Goal: Task Accomplishment & Management: Manage account settings

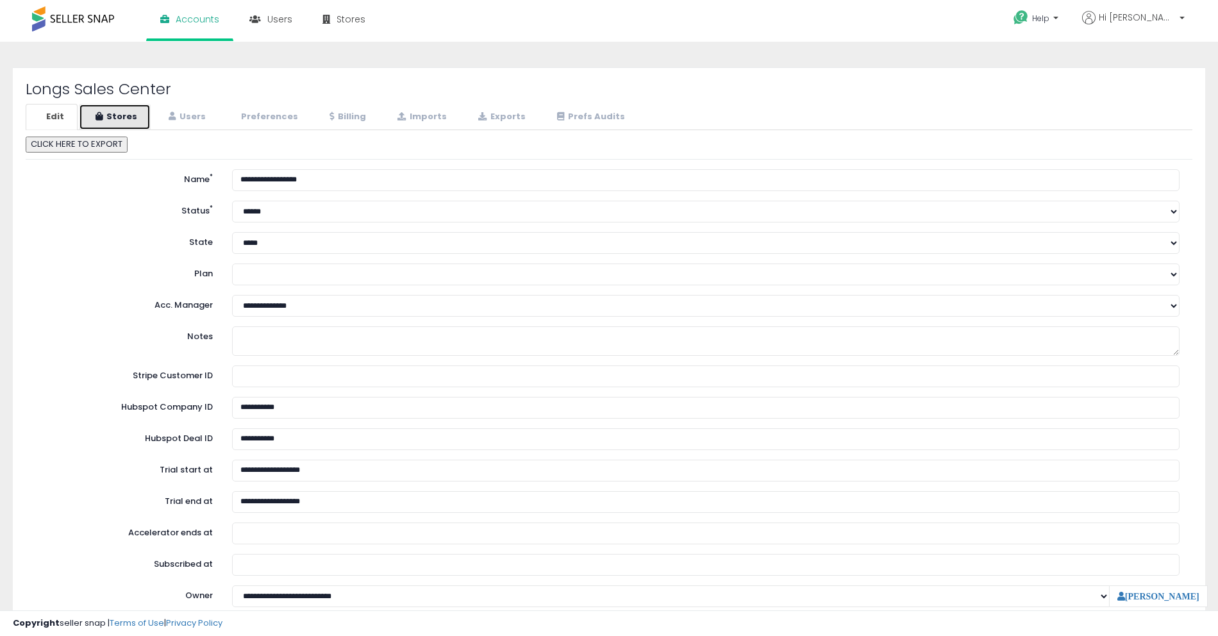
click at [135, 118] on link "Stores" at bounding box center [115, 117] width 72 height 26
click at [107, 113] on link "Stores" at bounding box center [115, 117] width 72 height 26
select select "**"
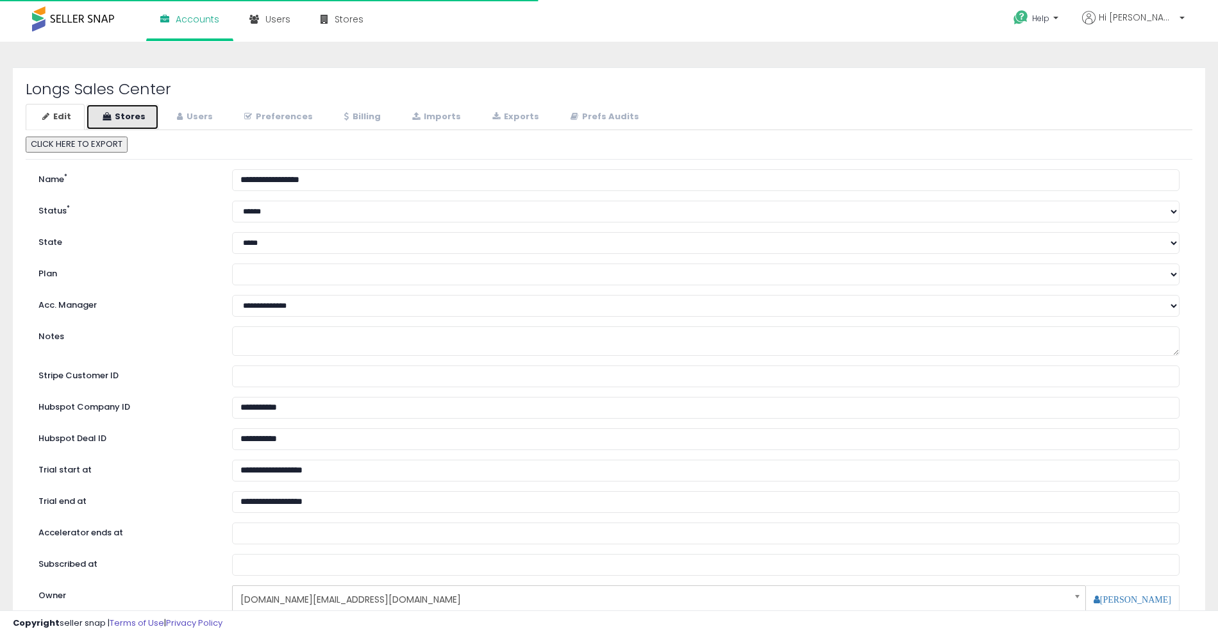
click at [121, 122] on link "Stores" at bounding box center [122, 117] width 73 height 26
select select "**"
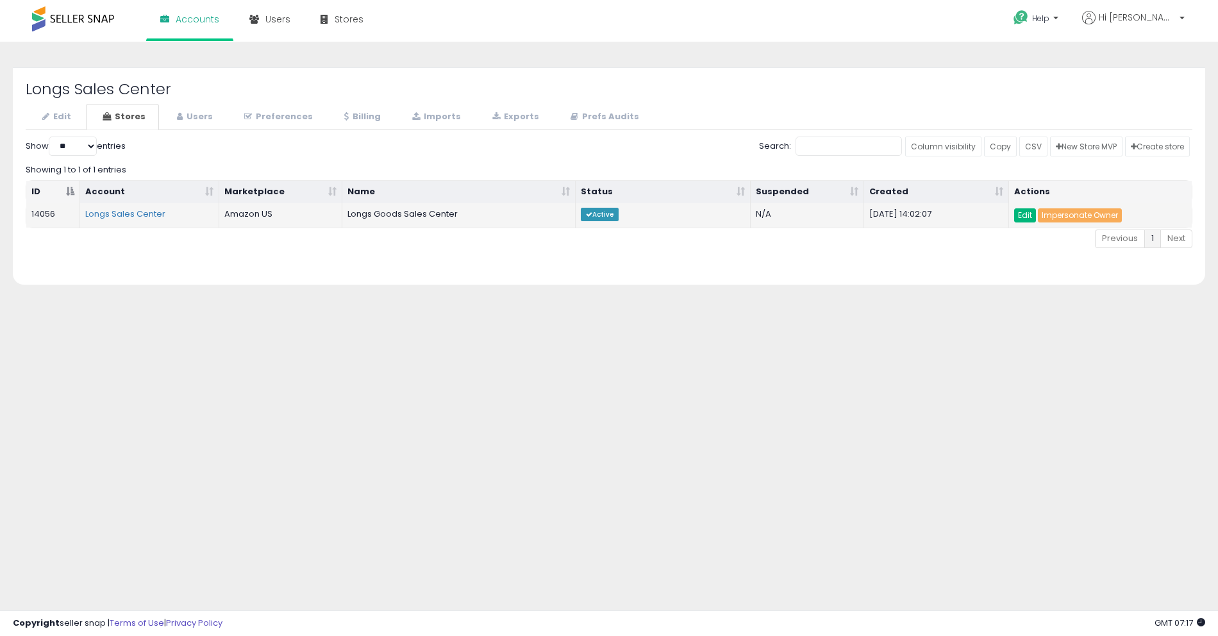
click at [1030, 215] on link "Edit" at bounding box center [1025, 215] width 22 height 14
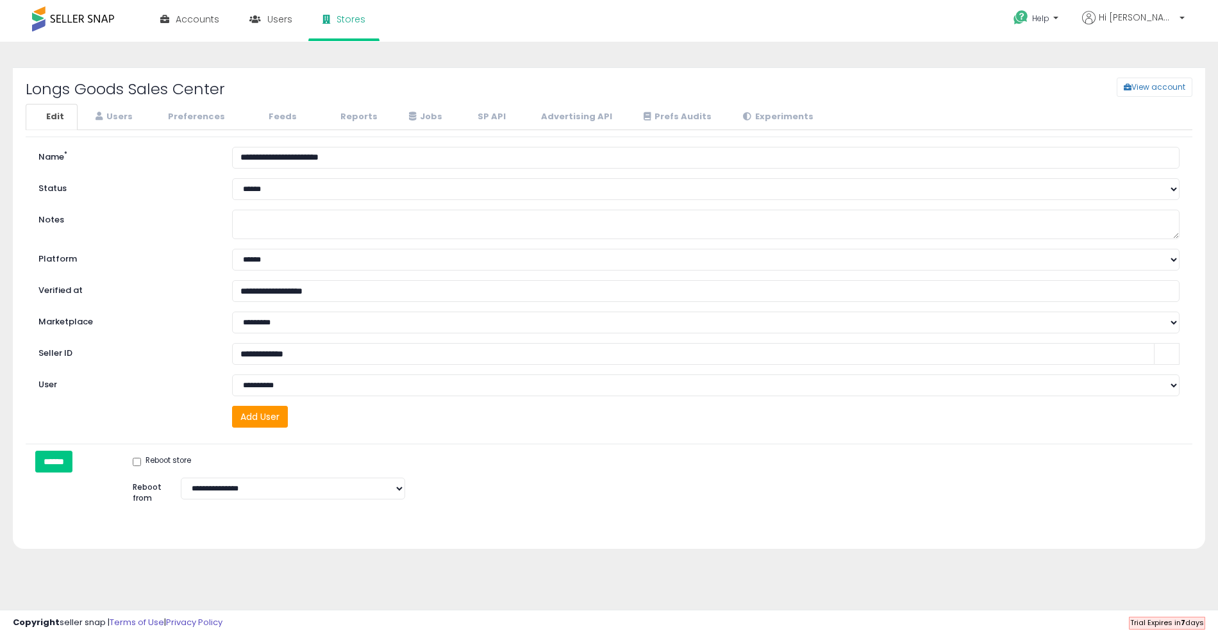
select select "***"
click at [771, 112] on icon at bounding box center [774, 116] width 7 height 8
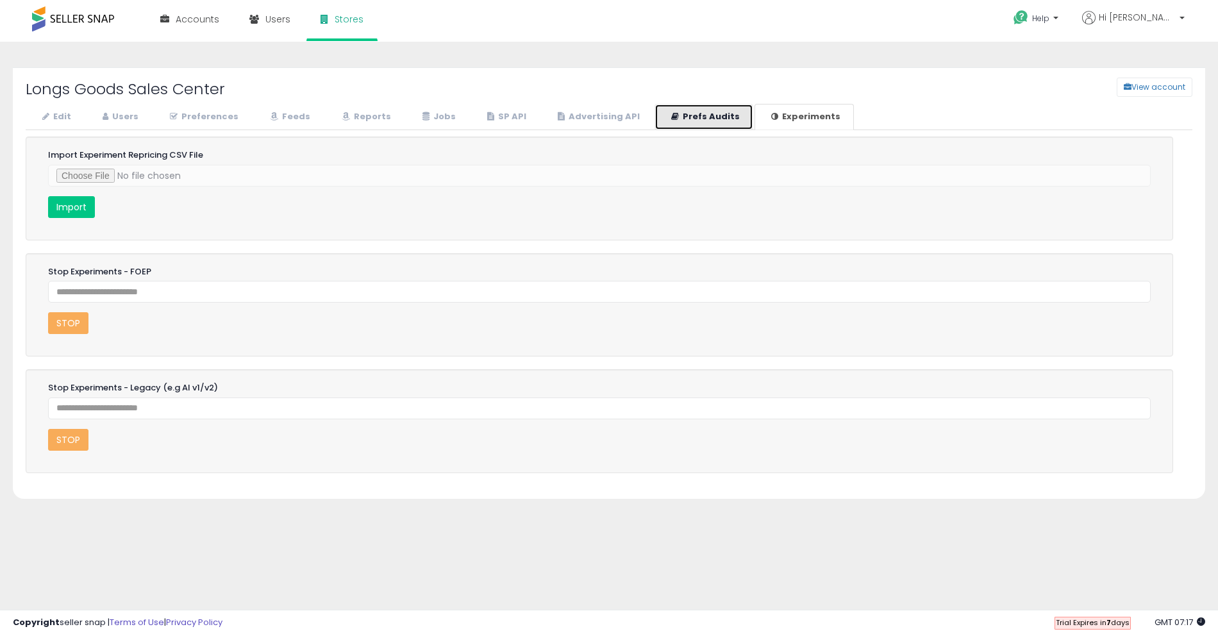
click at [706, 111] on link "Prefs Audits" at bounding box center [703, 117] width 99 height 26
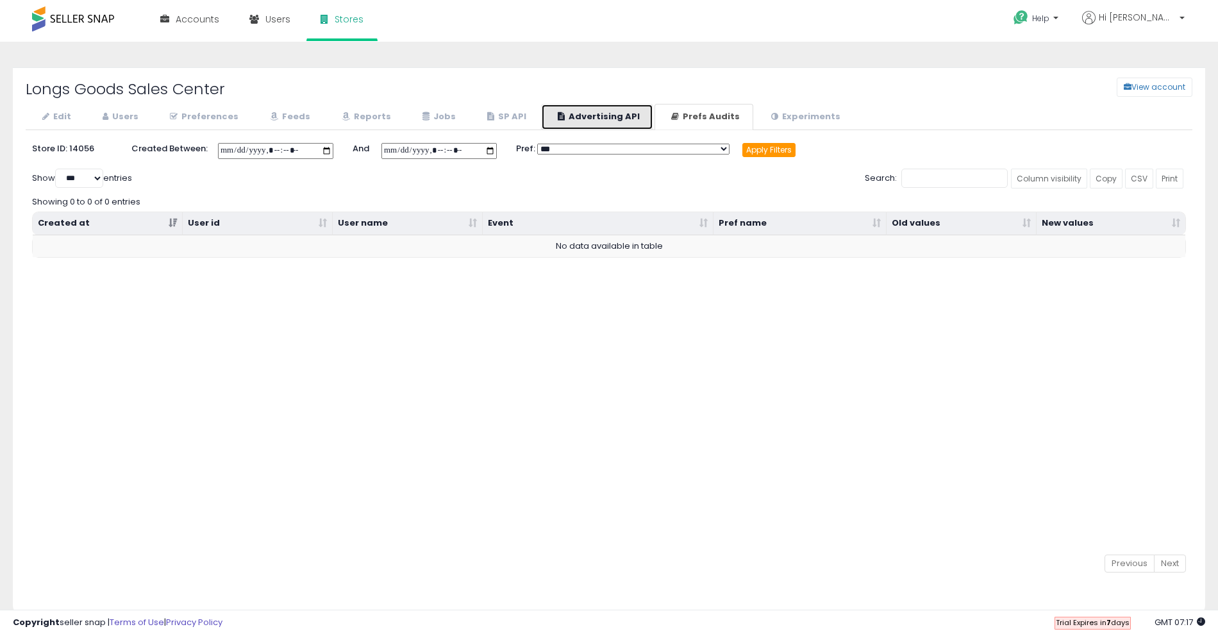
click at [609, 116] on link "Advertising API" at bounding box center [597, 117] width 112 height 26
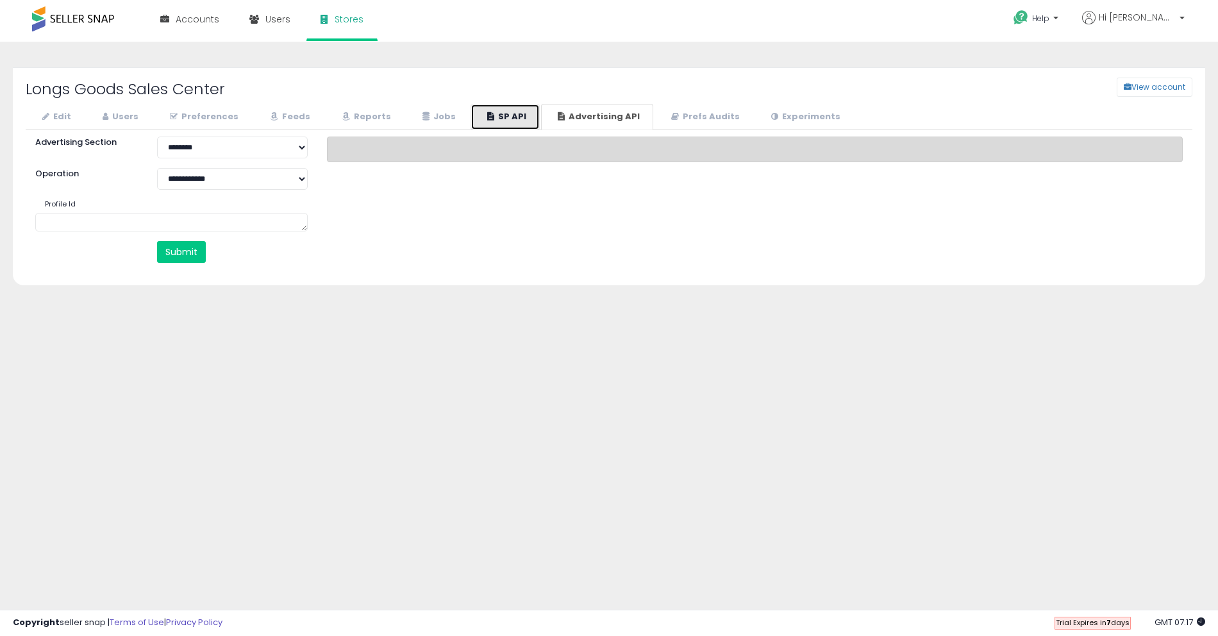
click at [494, 117] on link "SP API" at bounding box center [504, 117] width 69 height 26
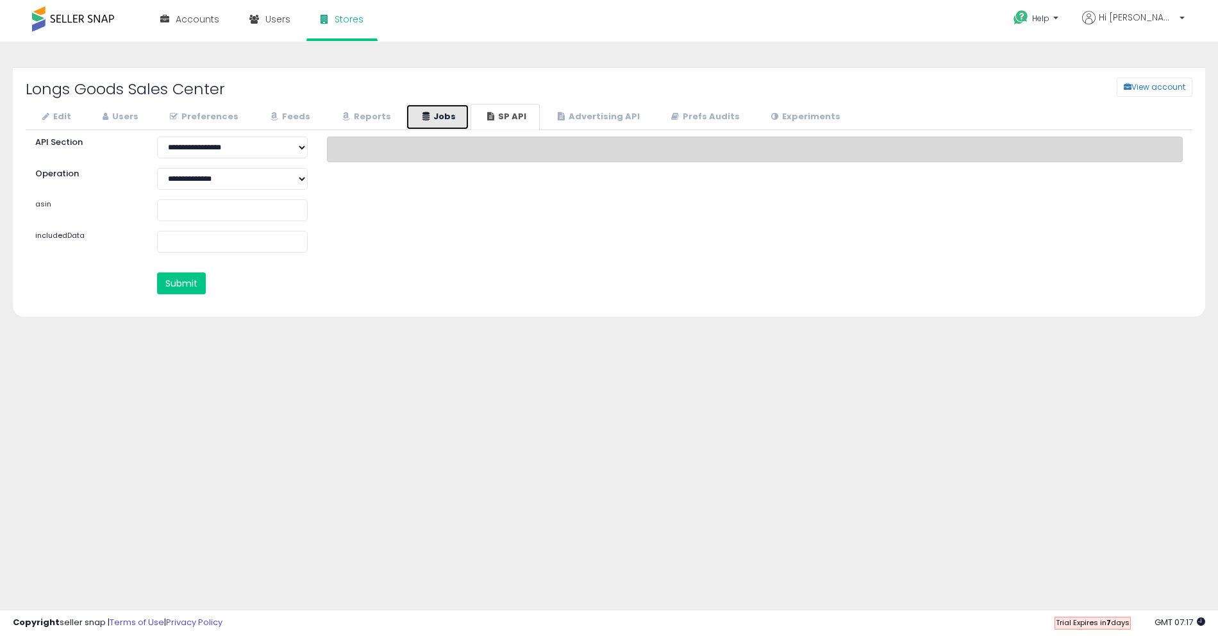
click at [406, 112] on link "Jobs" at bounding box center [437, 117] width 63 height 26
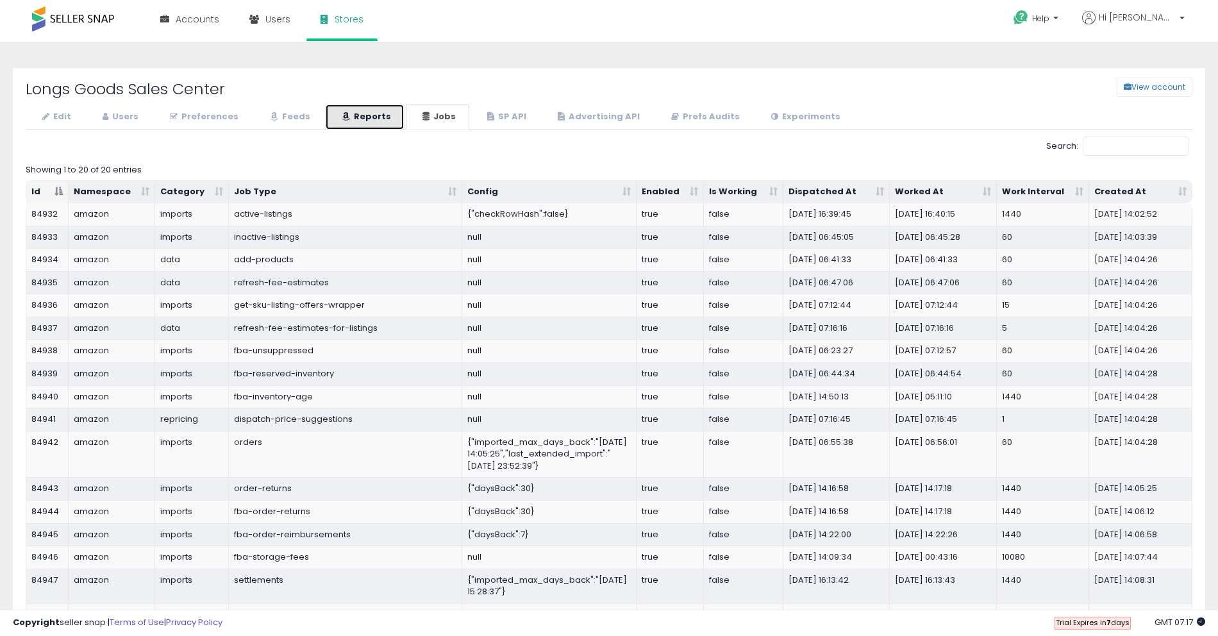
click at [356, 117] on link "Reports" at bounding box center [364, 117] width 79 height 26
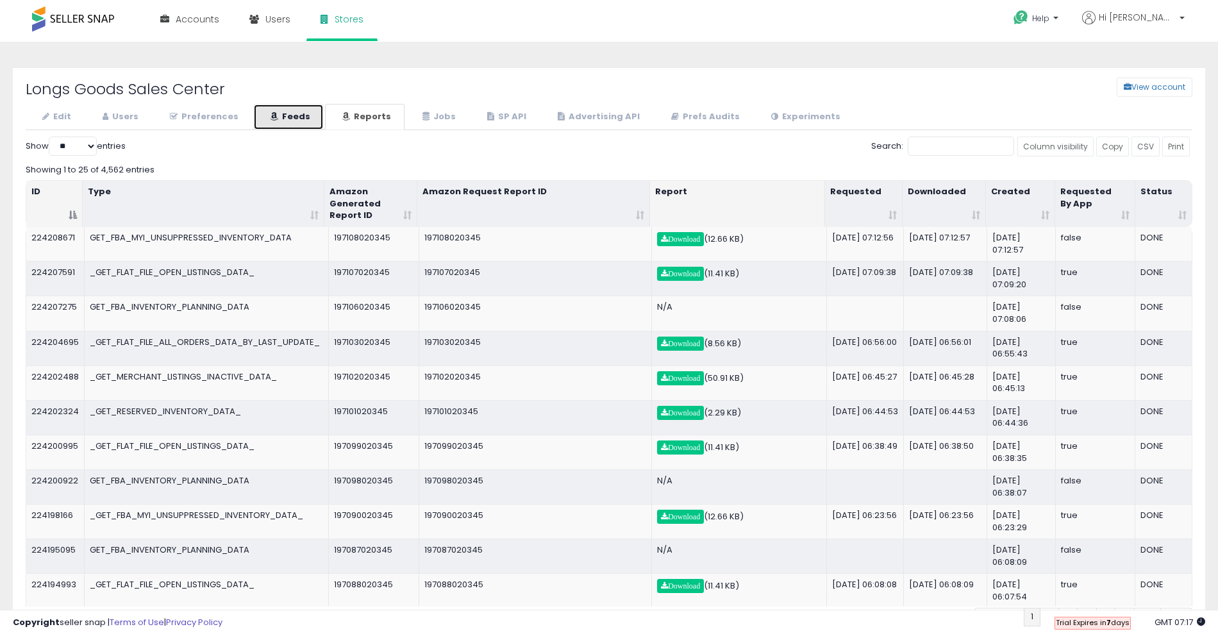
click at [280, 114] on link "Feeds" at bounding box center [288, 117] width 71 height 26
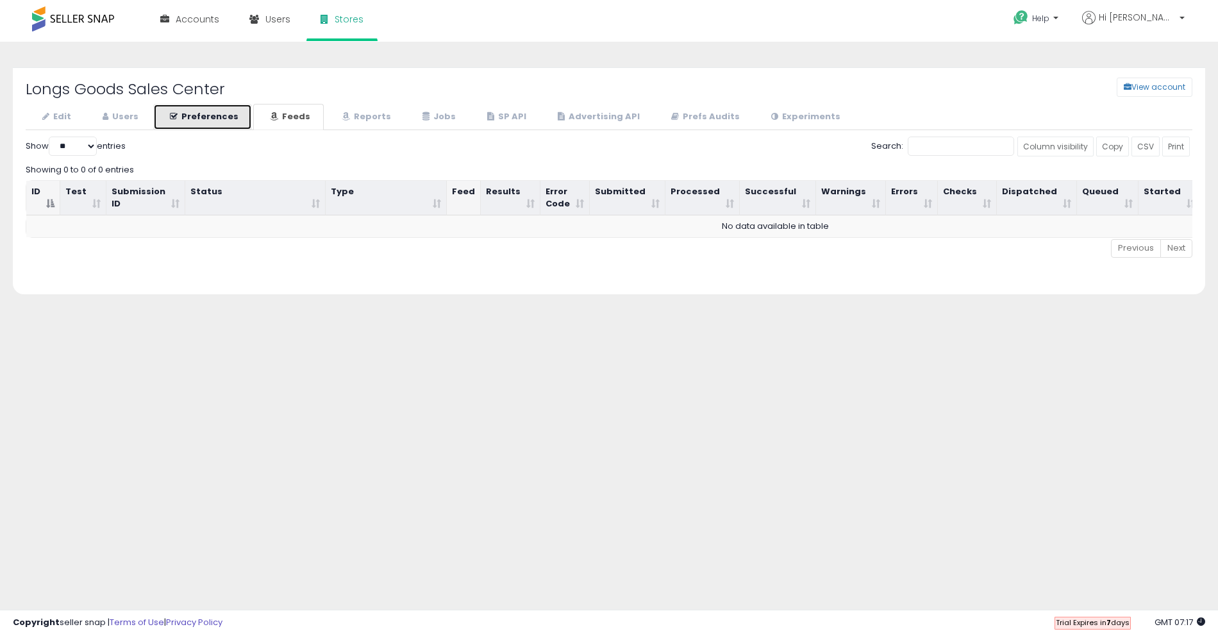
click at [229, 113] on link "Preferences" at bounding box center [202, 117] width 99 height 26
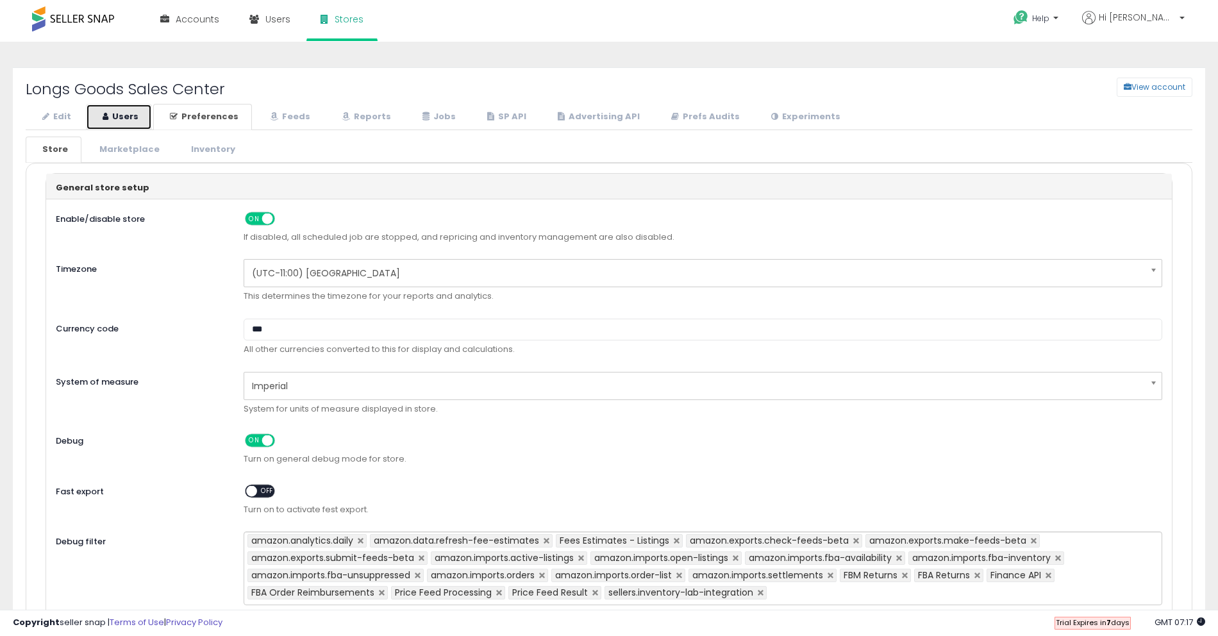
click at [103, 114] on icon at bounding box center [106, 116] width 6 height 8
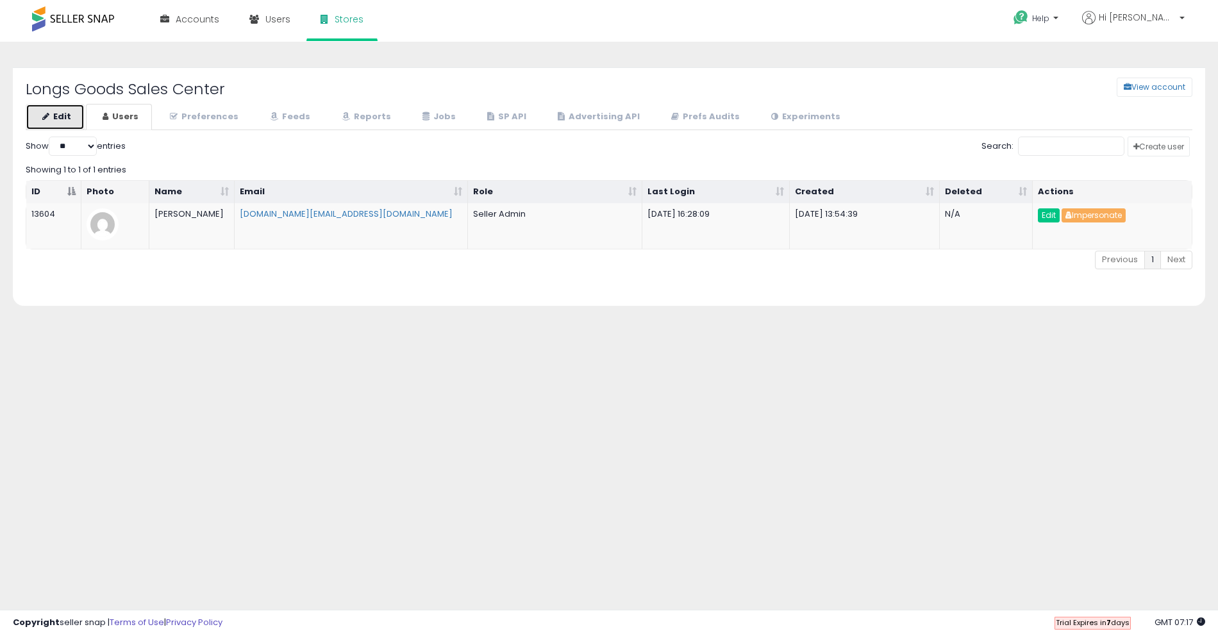
click at [53, 112] on link "Edit" at bounding box center [55, 117] width 59 height 26
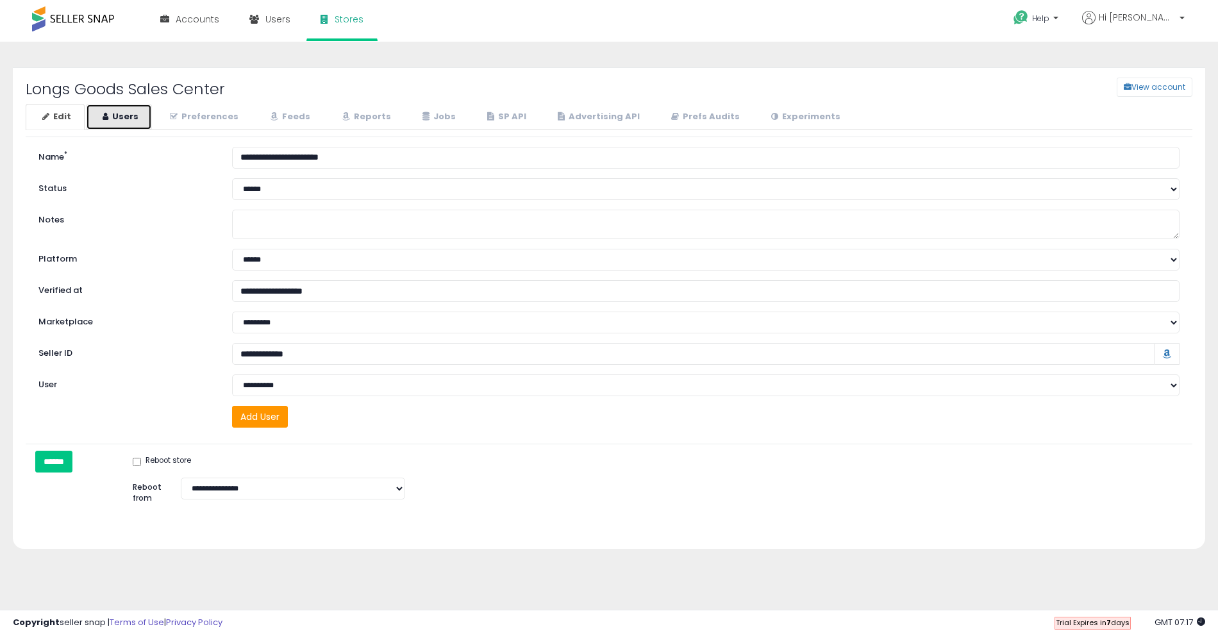
click at [144, 122] on link "Users" at bounding box center [119, 117] width 66 height 26
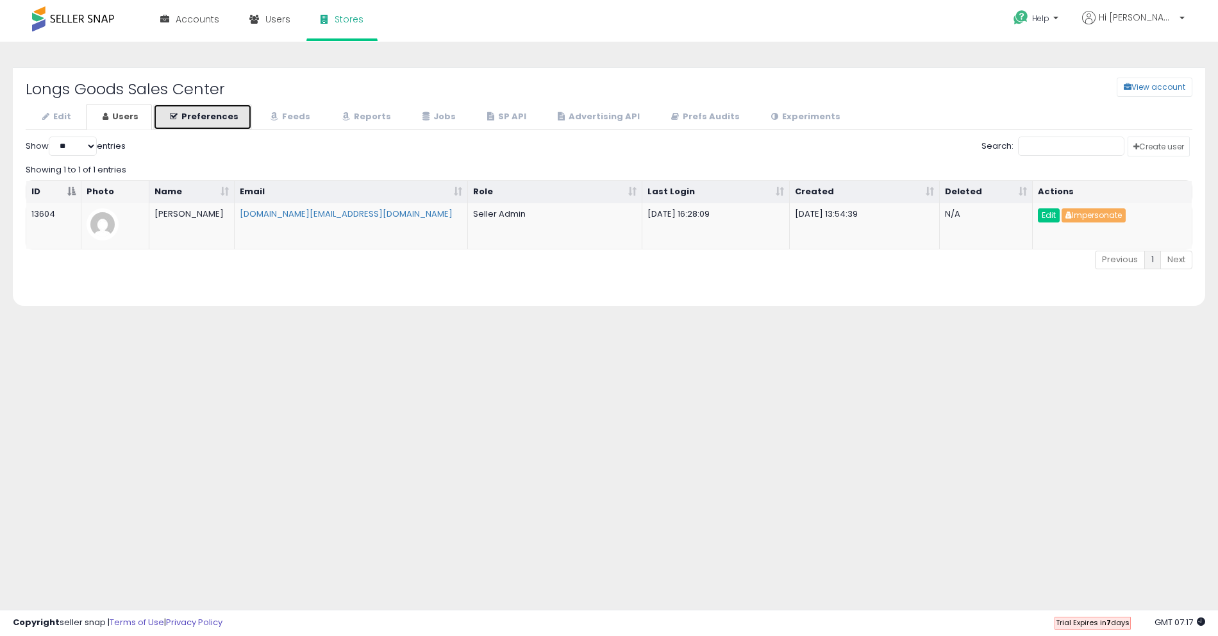
click at [224, 124] on link "Preferences" at bounding box center [202, 117] width 99 height 26
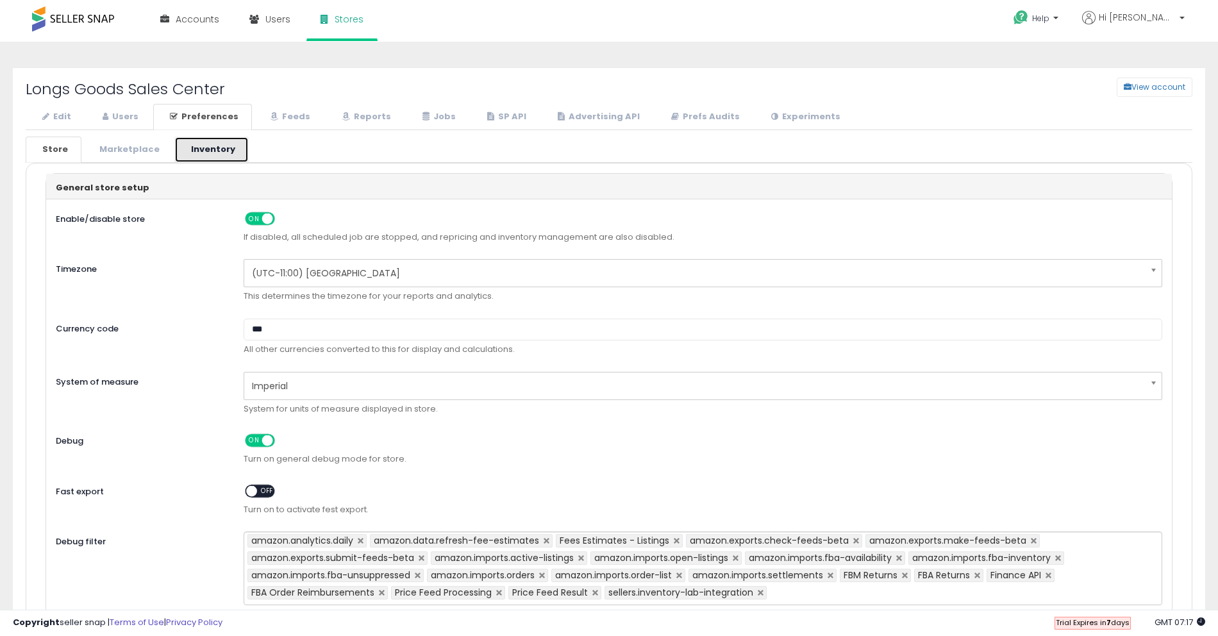
click at [212, 154] on link "Inventory" at bounding box center [211, 150] width 74 height 26
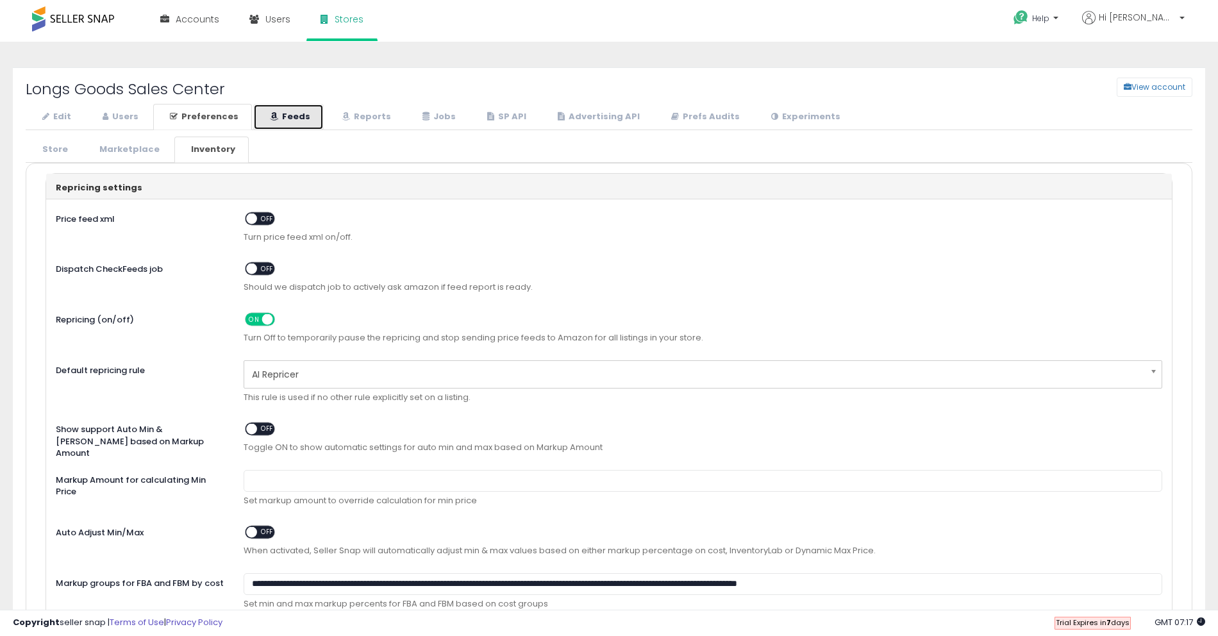
click at [272, 120] on icon at bounding box center [274, 116] width 8 height 8
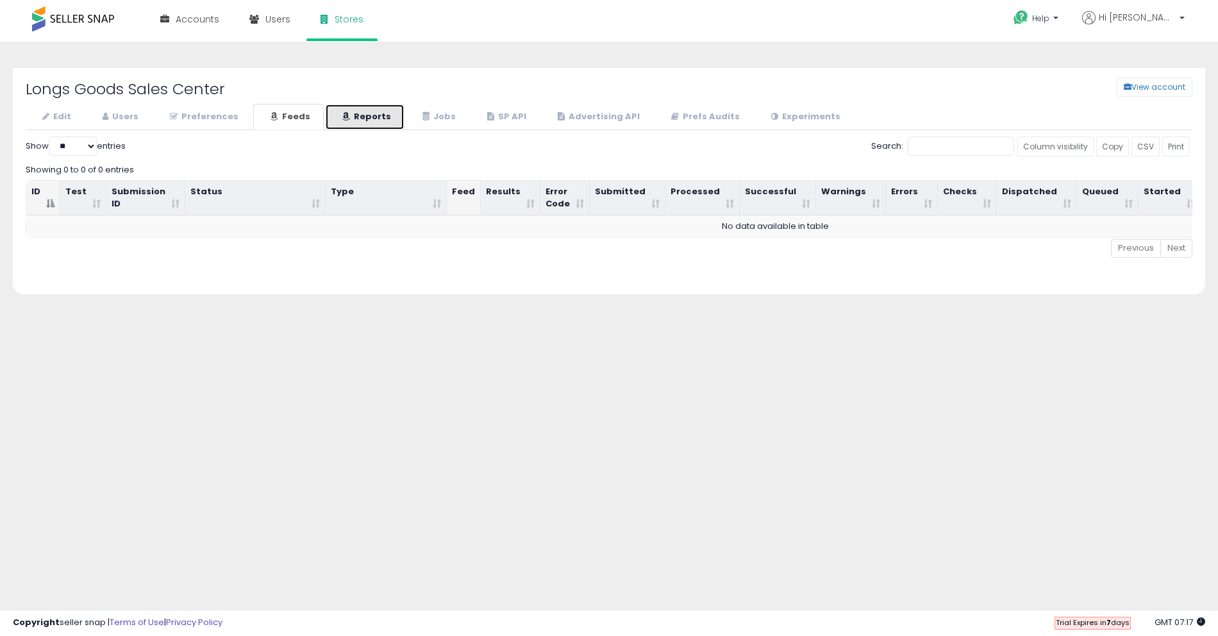
click at [363, 115] on link "Reports" at bounding box center [364, 117] width 79 height 26
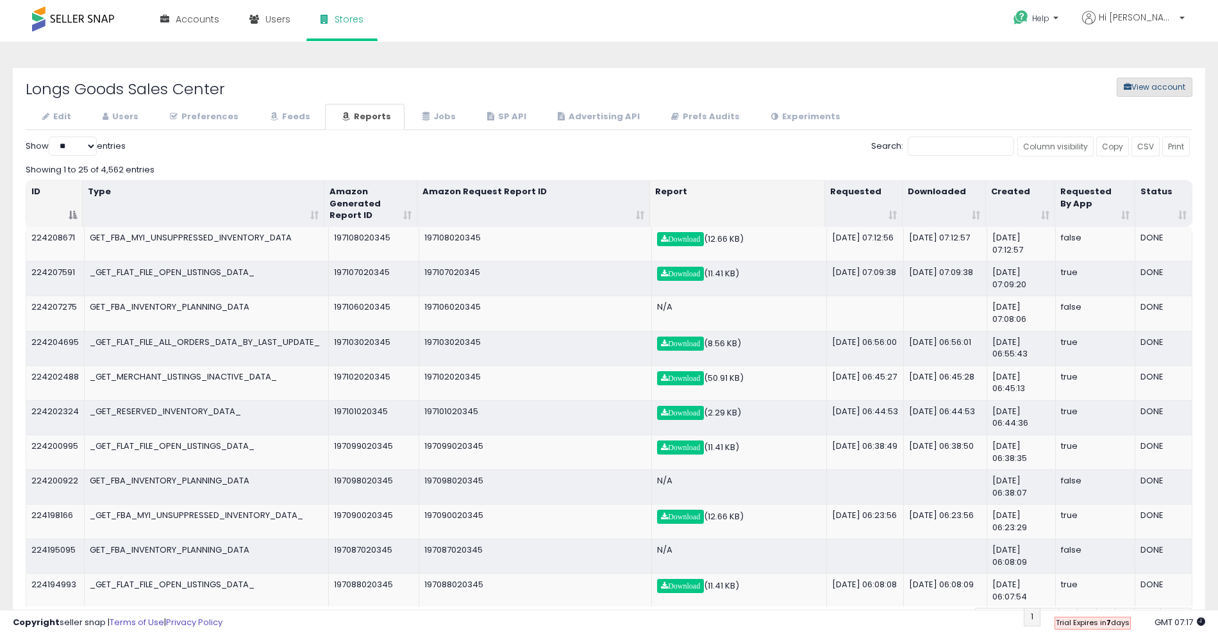
click at [1129, 85] on span "button" at bounding box center [1128, 87] width 8 height 8
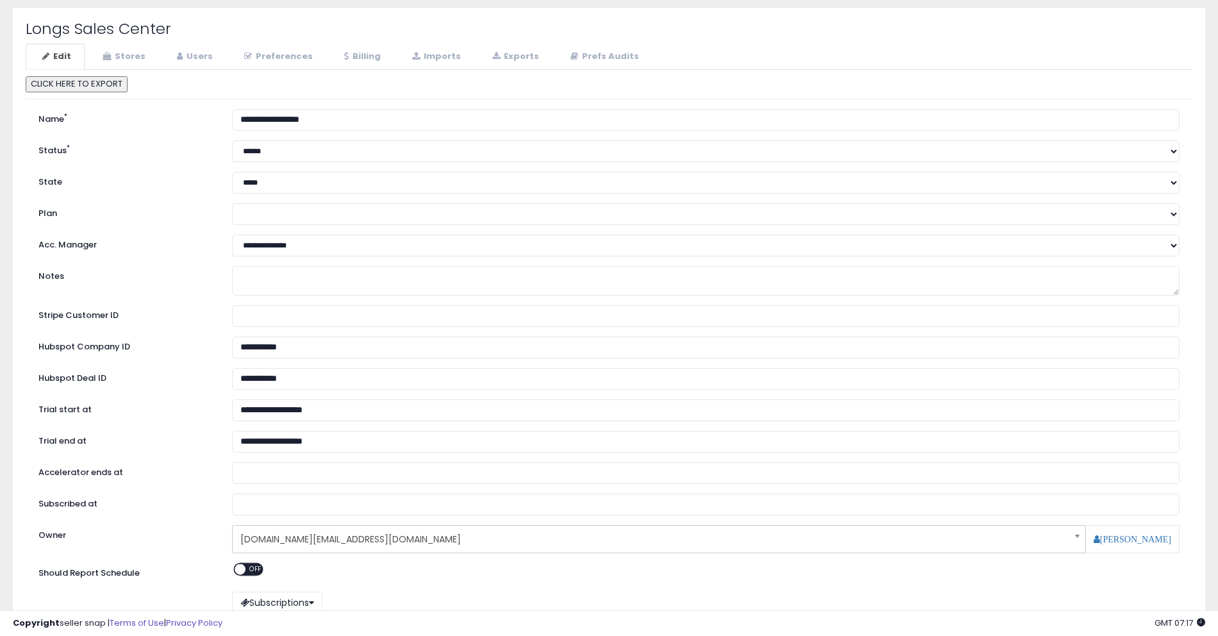
scroll to position [58, 0]
